Goal: Task Accomplishment & Management: Manage account settings

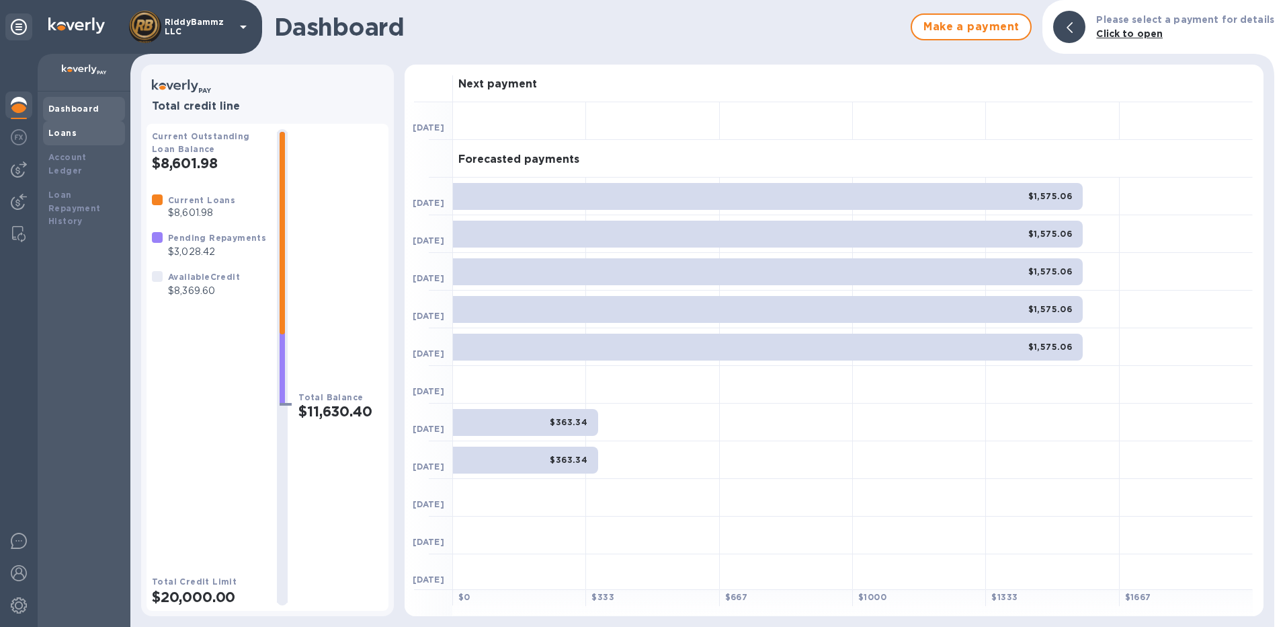
click at [61, 136] on b "Loans" at bounding box center [62, 133] width 28 height 10
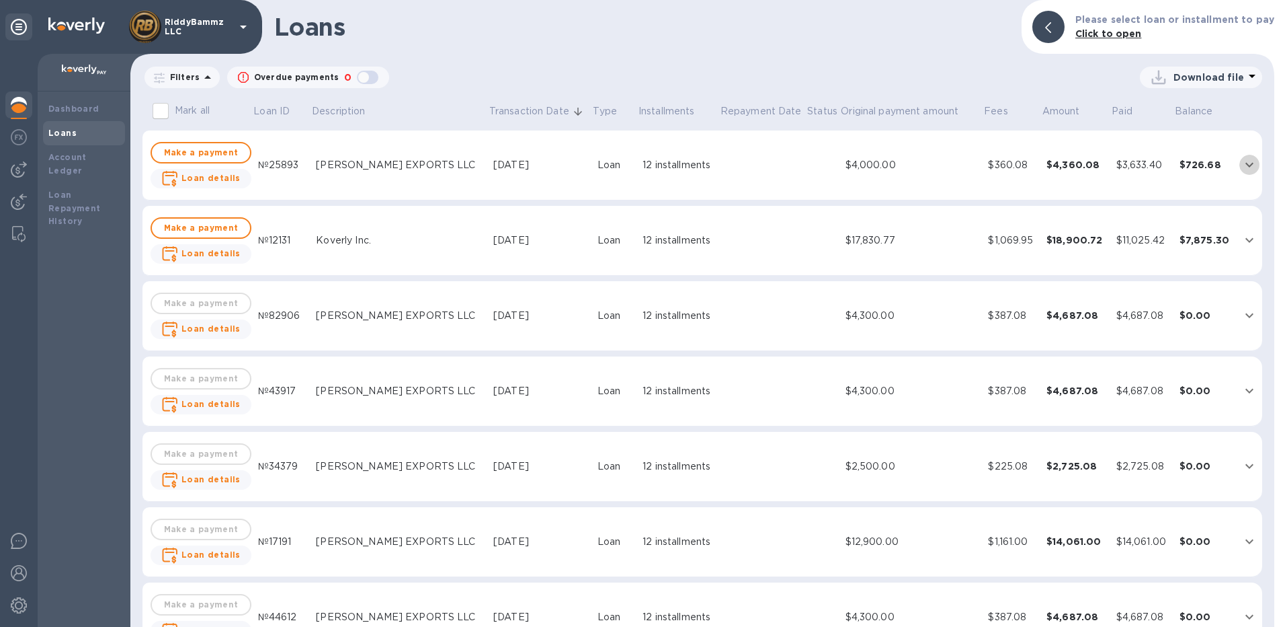
click at [1246, 163] on icon "expand row" at bounding box center [1250, 165] width 16 height 16
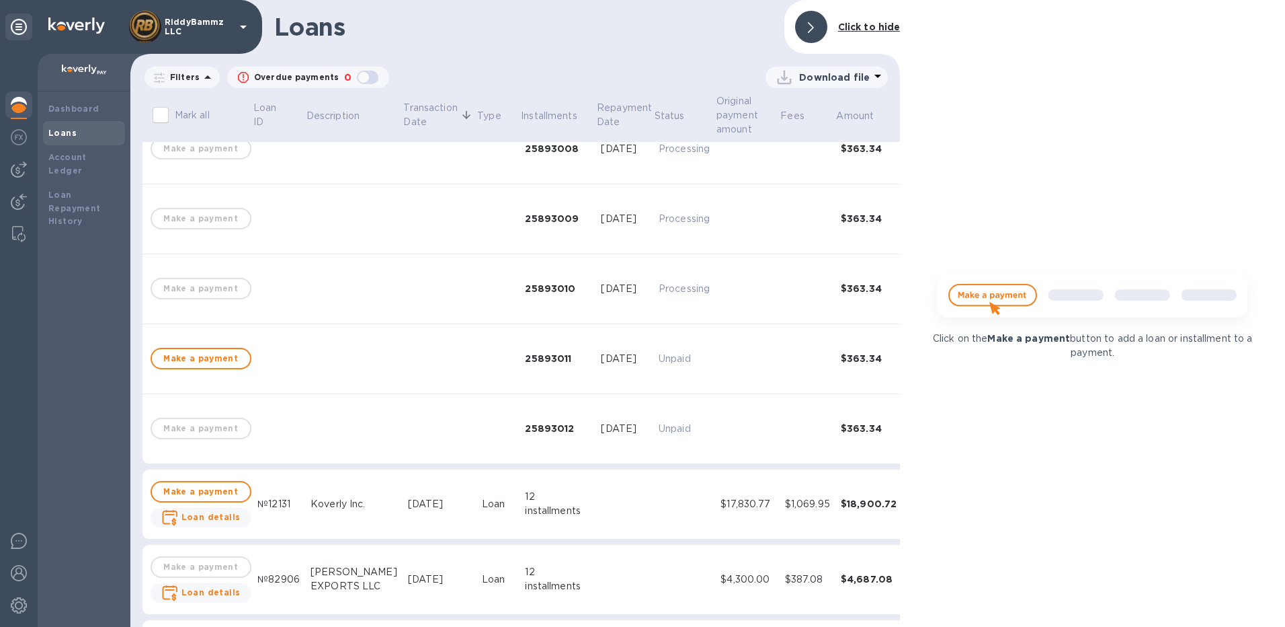
scroll to position [605, 0]
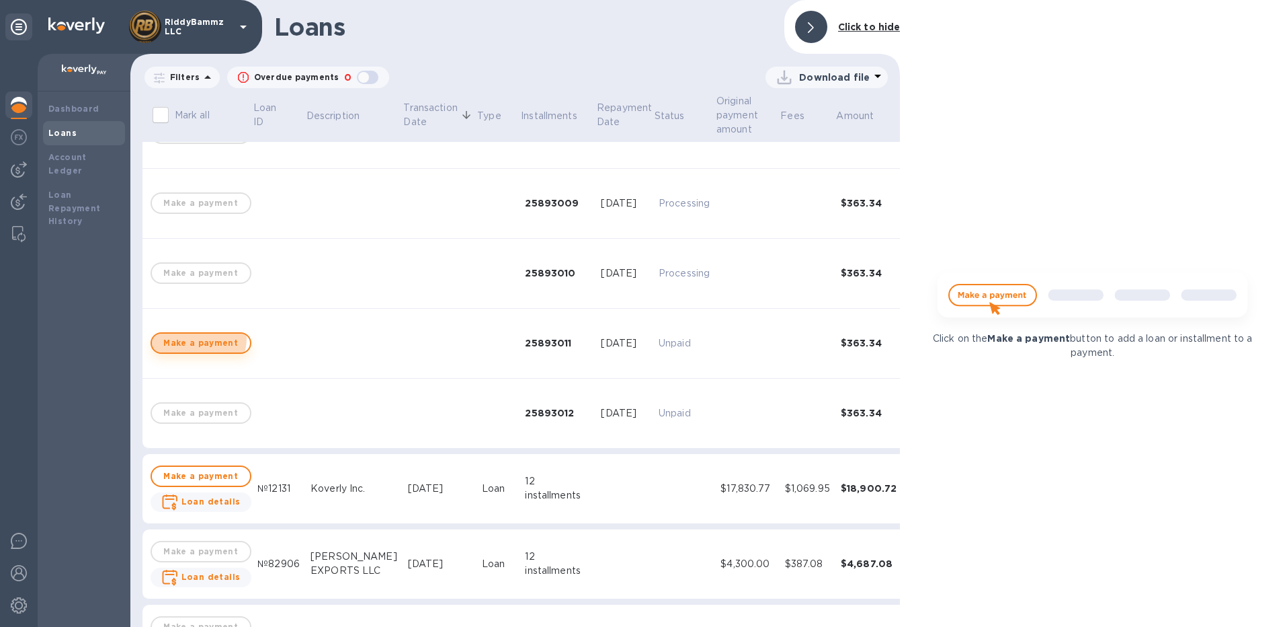
click at [197, 337] on span "Make a payment" at bounding box center [201, 343] width 77 height 16
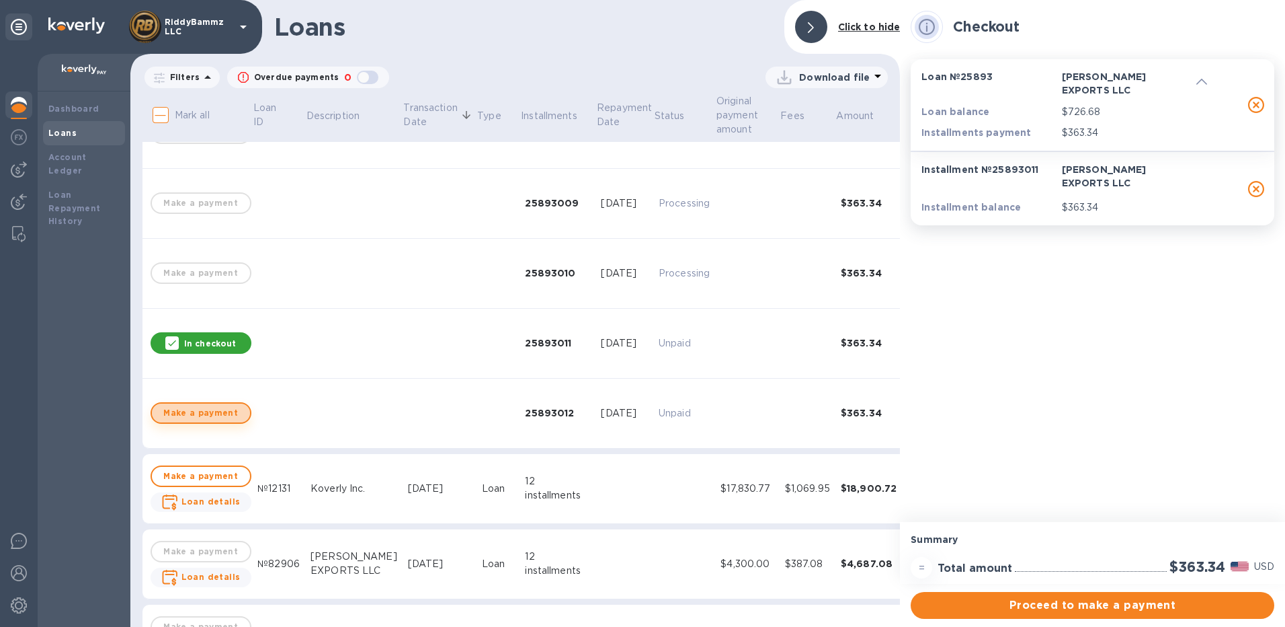
click at [227, 411] on span "Make a payment" at bounding box center [201, 413] width 77 height 16
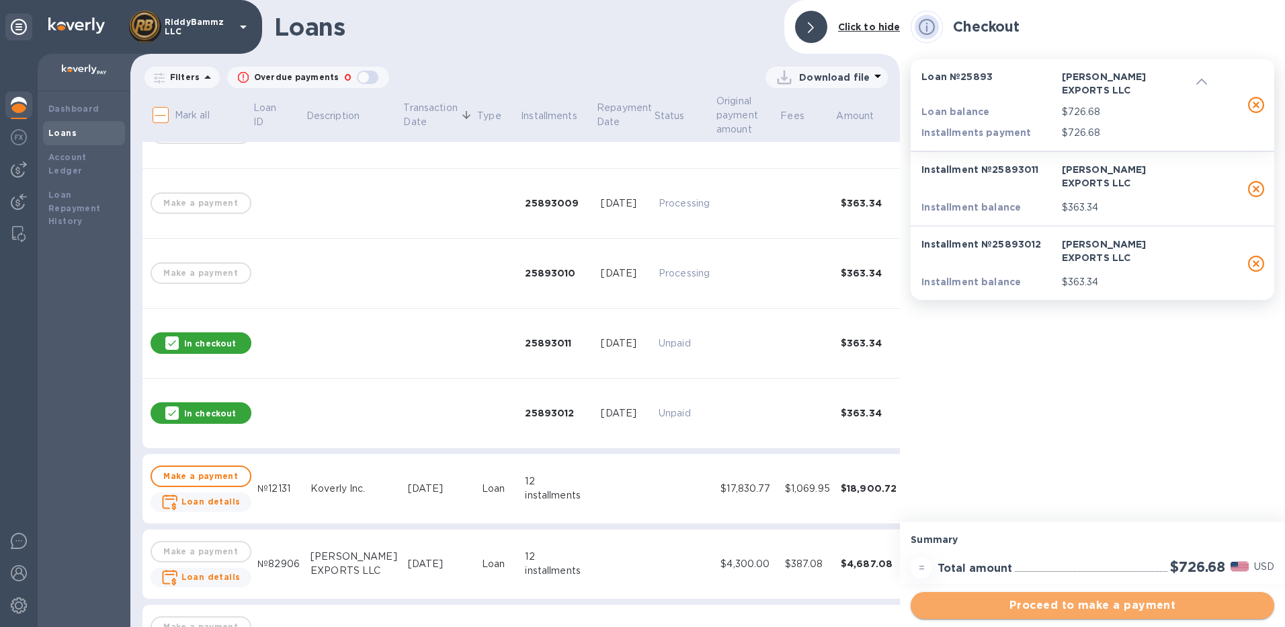
click at [1069, 603] on span "Proceed to make a payment" at bounding box center [1093, 605] width 342 height 16
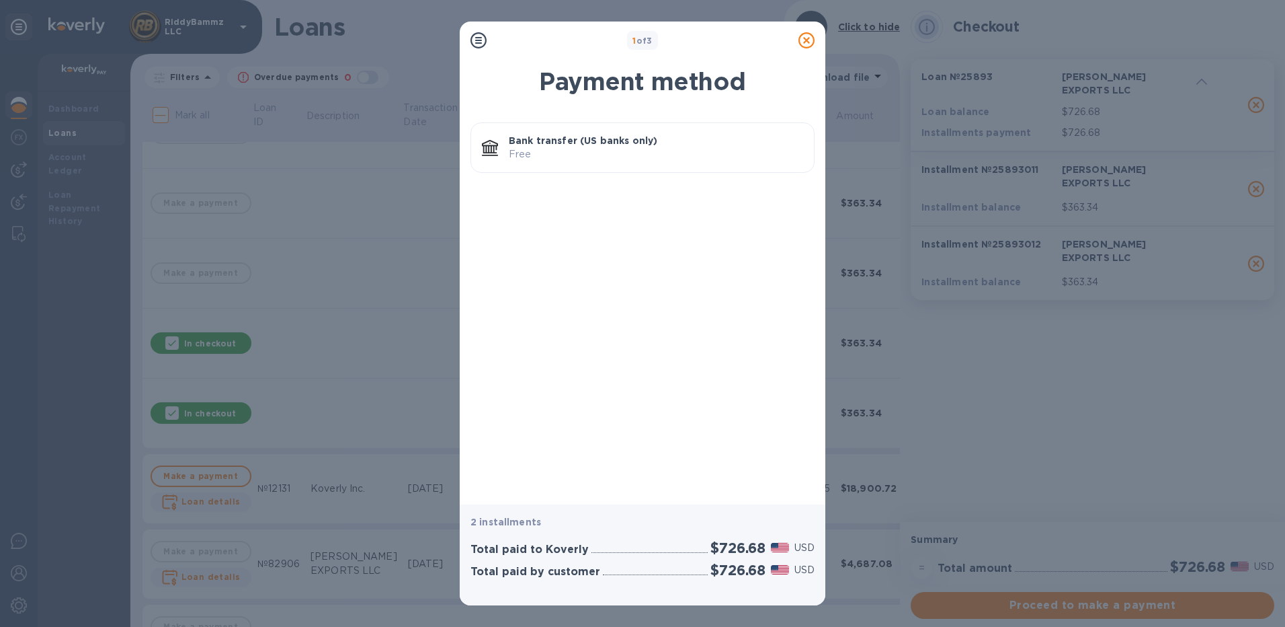
click at [595, 147] on p "Bank transfer (US banks only)" at bounding box center [656, 140] width 294 height 13
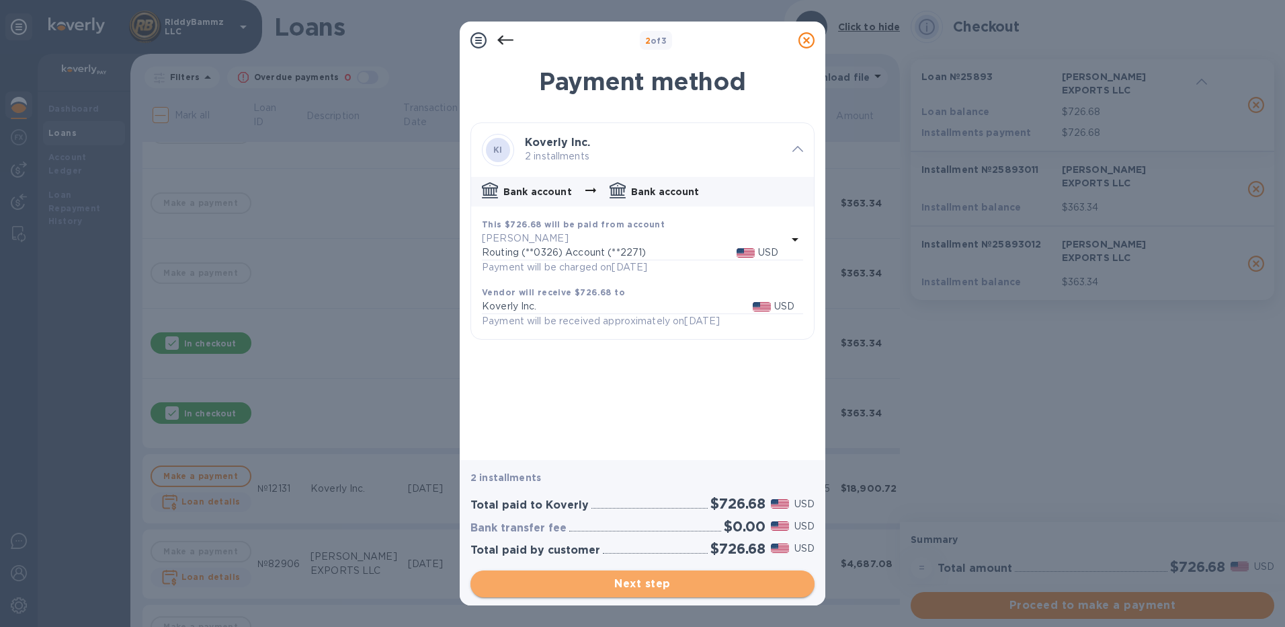
click at [736, 580] on span "Next step" at bounding box center [642, 583] width 323 height 16
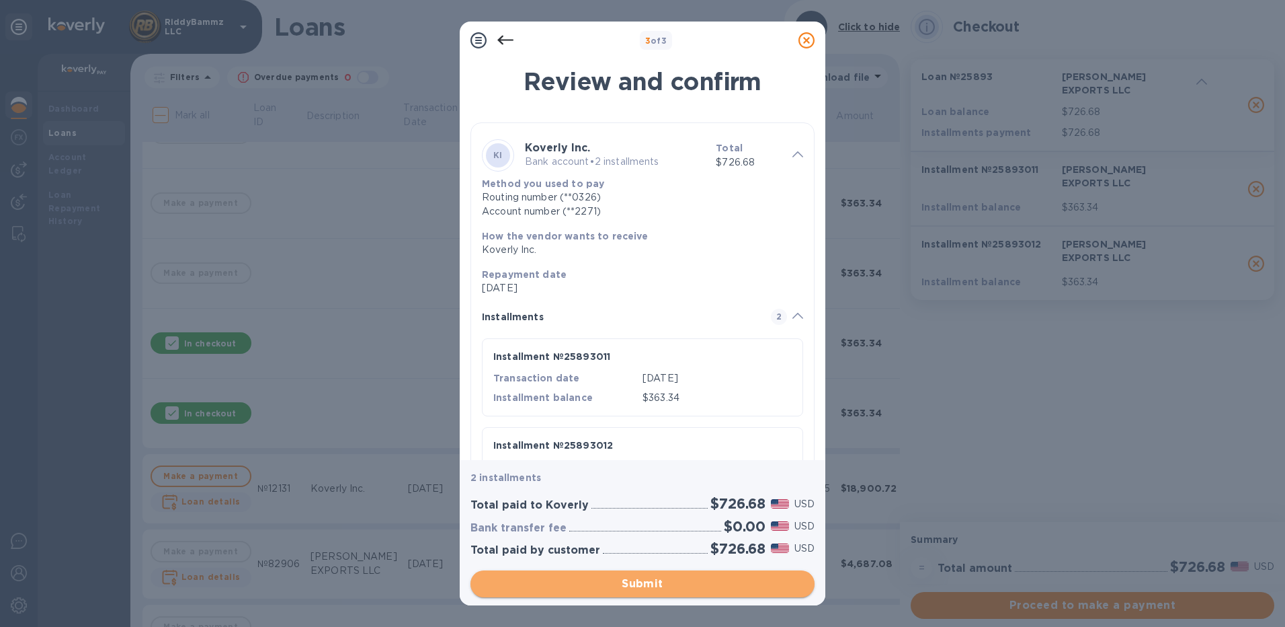
click at [735, 579] on span "Submit" at bounding box center [642, 583] width 323 height 16
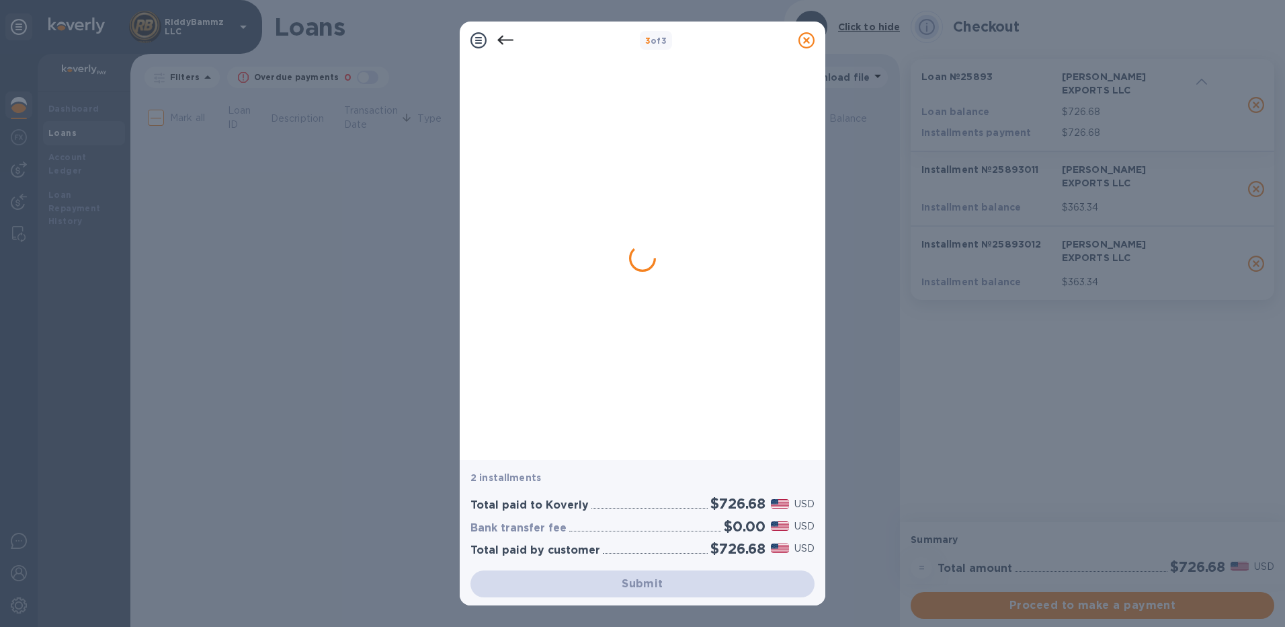
scroll to position [0, 0]
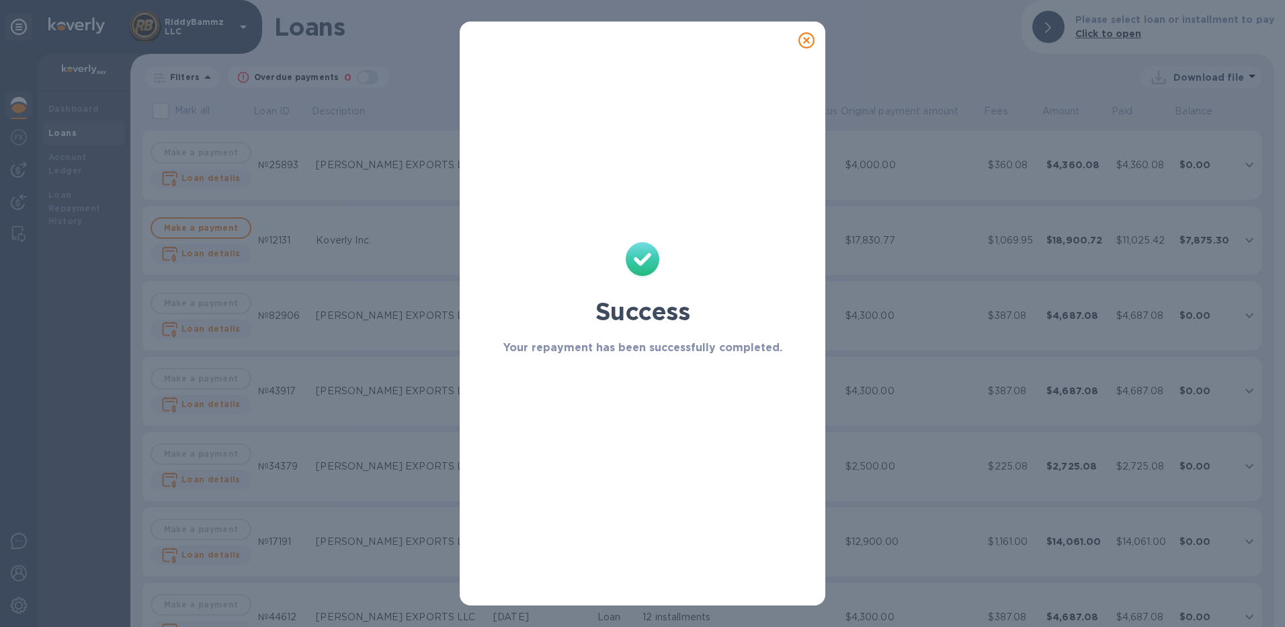
click at [805, 41] on icon at bounding box center [807, 40] width 16 height 16
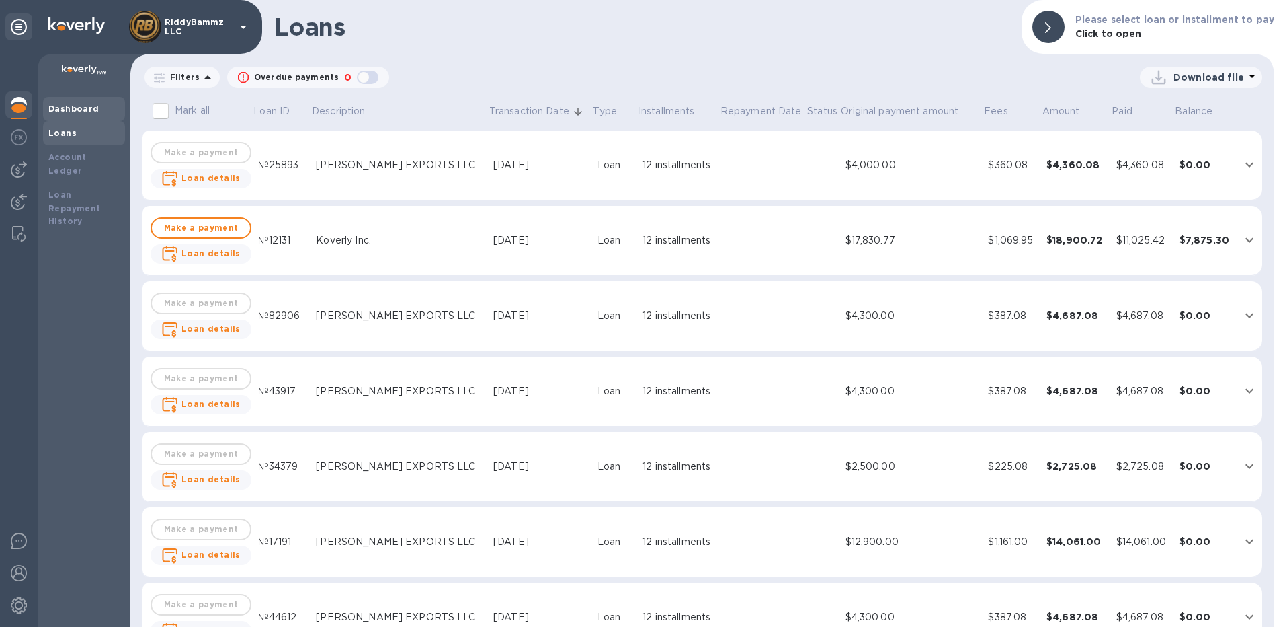
click at [69, 110] on b "Dashboard" at bounding box center [73, 109] width 51 height 10
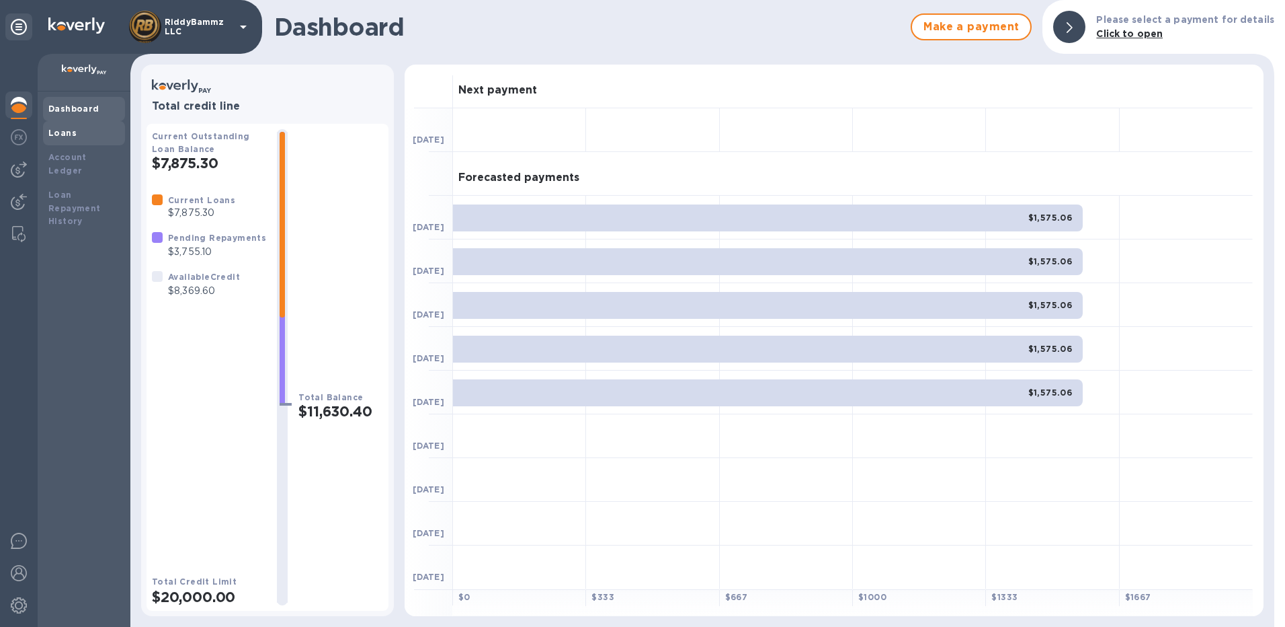
click at [77, 137] on div "Loans" at bounding box center [83, 132] width 71 height 13
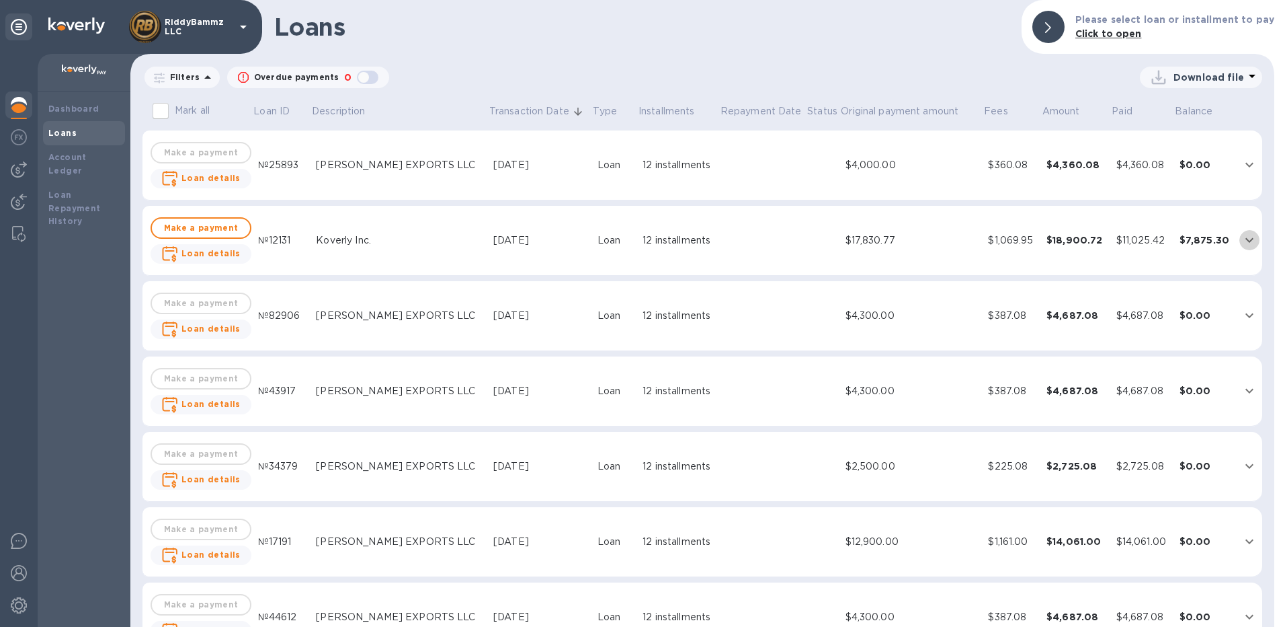
click at [1244, 237] on icon "expand row" at bounding box center [1250, 240] width 16 height 16
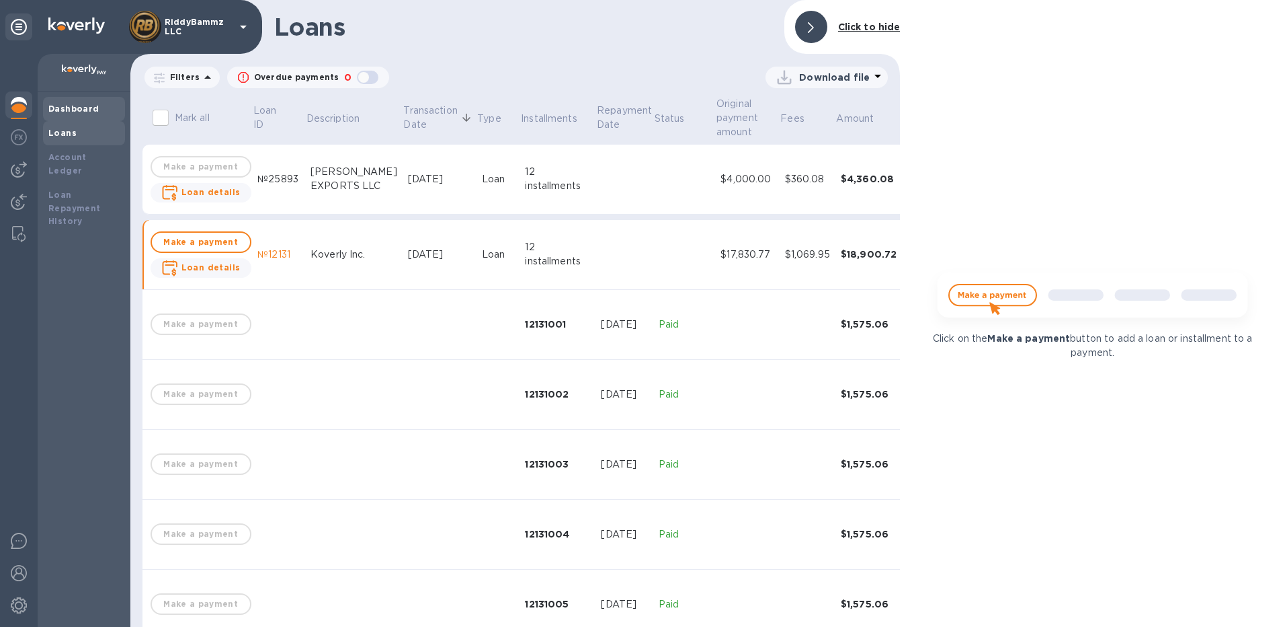
click at [83, 109] on b "Dashboard" at bounding box center [73, 109] width 51 height 10
